Goal: Connect with others: Connect with other users

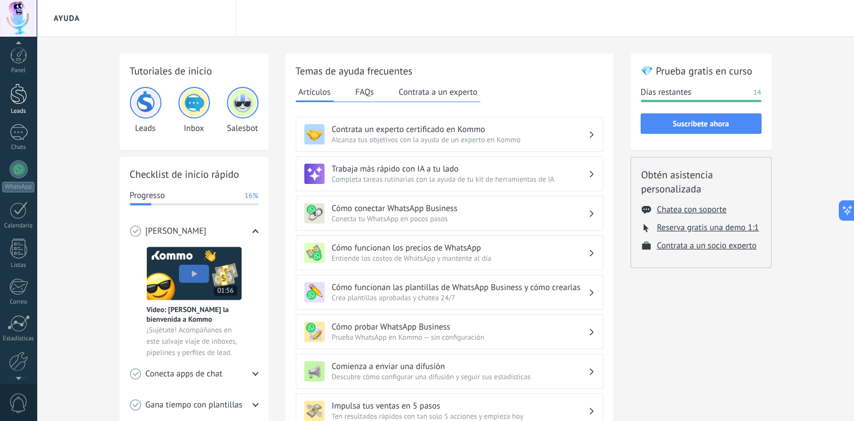
scroll to position [42, 0]
click at [15, 58] on div at bounding box center [18, 51] width 17 height 21
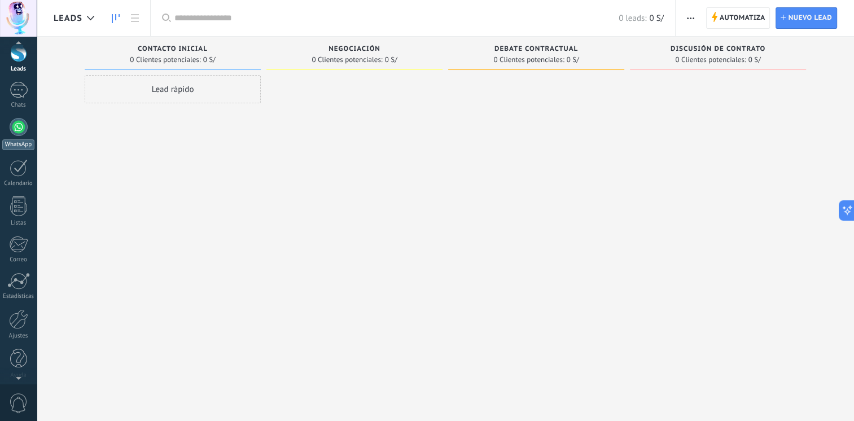
click at [17, 123] on div at bounding box center [19, 127] width 18 height 18
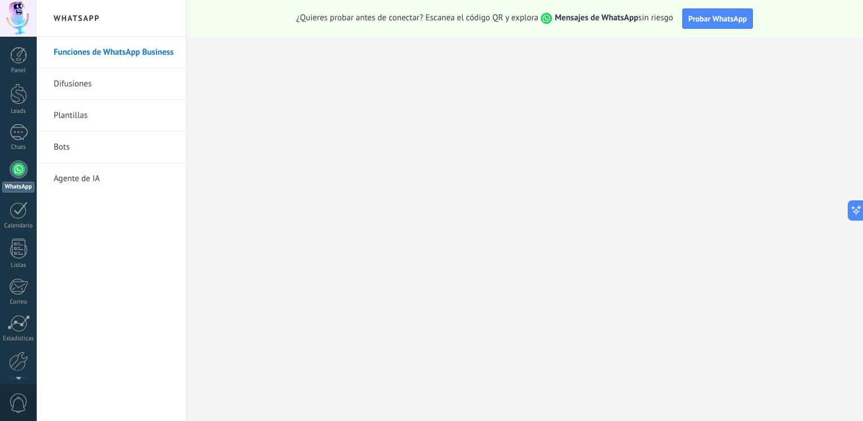
click at [18, 173] on div at bounding box center [19, 169] width 18 height 18
click at [14, 62] on div at bounding box center [18, 55] width 17 height 17
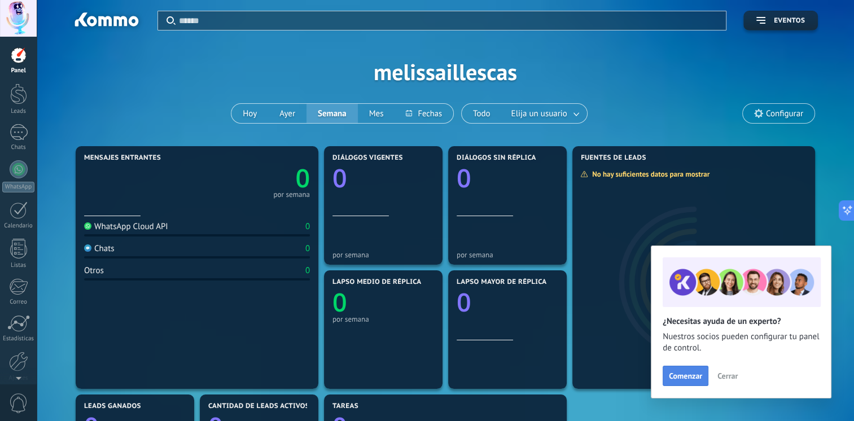
click at [690, 380] on span "Comenzar" at bounding box center [685, 376] width 33 height 8
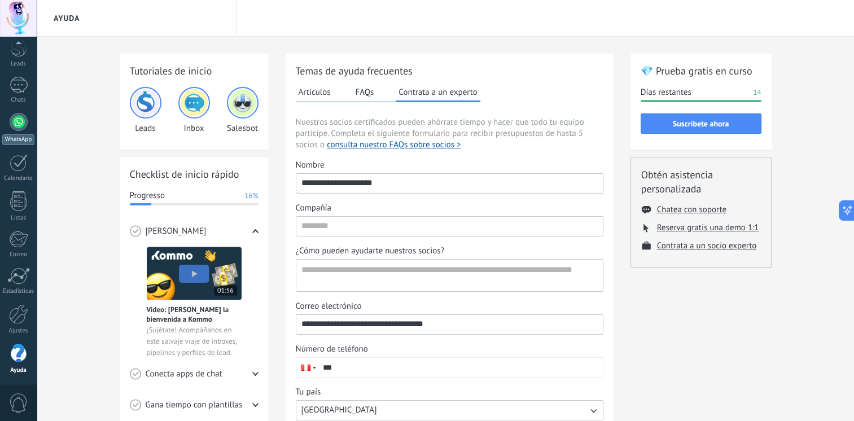
click at [14, 124] on div at bounding box center [19, 122] width 18 height 18
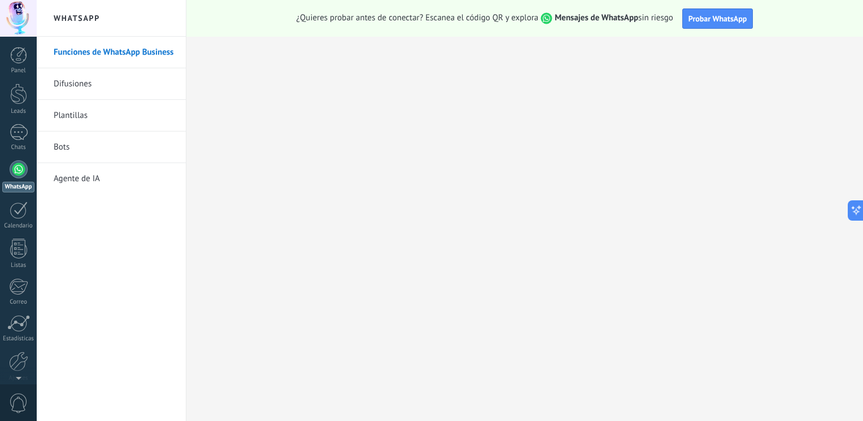
click at [20, 172] on div at bounding box center [19, 169] width 18 height 18
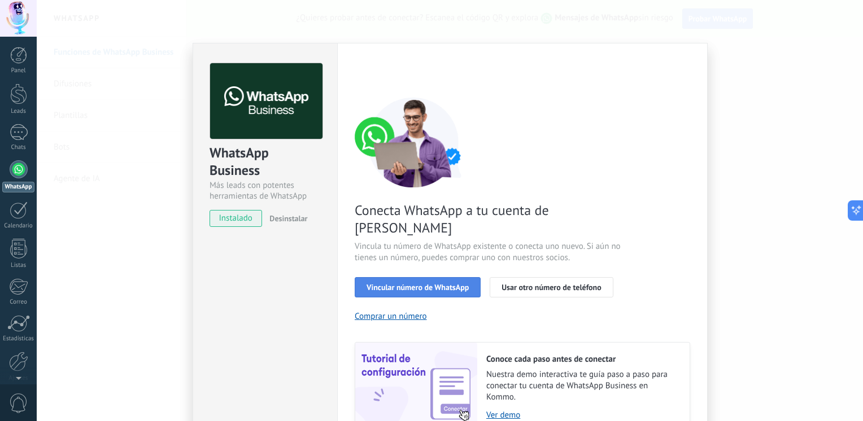
click at [387, 283] on span "Vincular número de WhatsApp" at bounding box center [417, 287] width 102 height 8
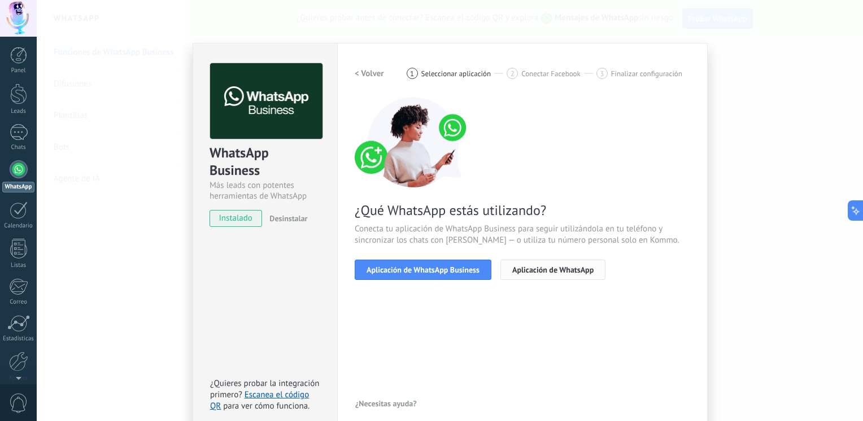
click at [522, 273] on span "Aplicación de WhatsApp" at bounding box center [552, 270] width 81 height 8
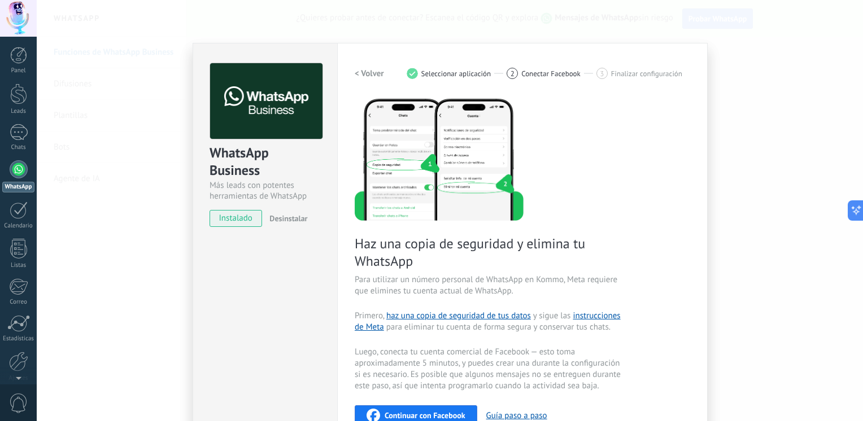
click at [226, 222] on span "instalado" at bounding box center [235, 218] width 51 height 17
click at [226, 218] on span "instalado" at bounding box center [235, 218] width 51 height 17
